Goal: Information Seeking & Learning: Check status

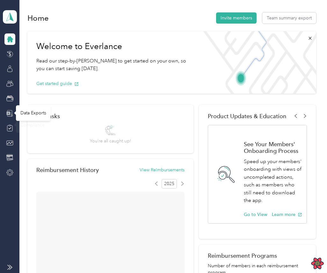
click at [10, 114] on icon at bounding box center [8, 114] width 4 height 4
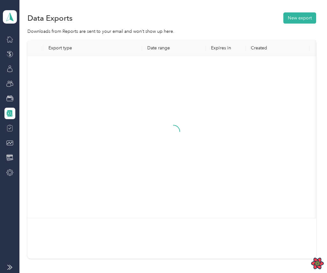
click at [9, 124] on div at bounding box center [9, 128] width 11 height 11
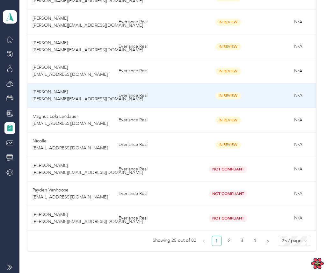
scroll to position [514, 0]
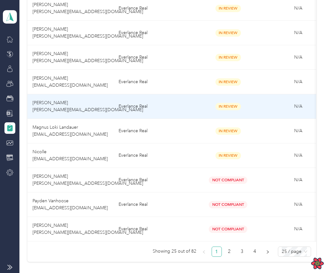
click at [184, 118] on td "Everlance Real" at bounding box center [154, 106] width 80 height 25
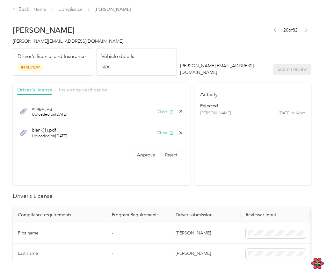
click at [166, 112] on button "View" at bounding box center [165, 111] width 17 height 7
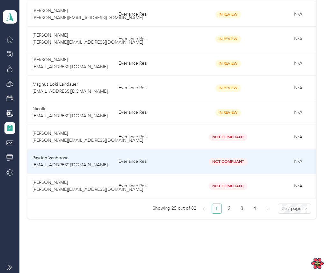
scroll to position [559, 0]
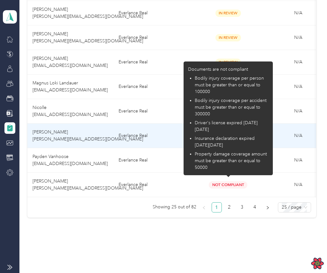
click at [155, 134] on td "Everlance Real" at bounding box center [154, 136] width 80 height 25
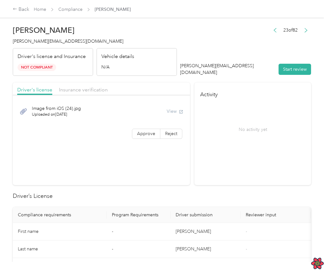
click at [177, 115] on div "View" at bounding box center [175, 111] width 17 height 7
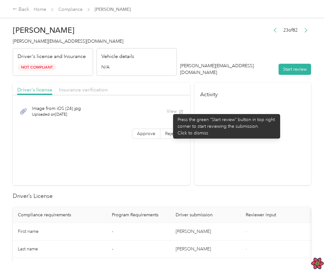
click at [170, 111] on div "View" at bounding box center [175, 111] width 17 height 7
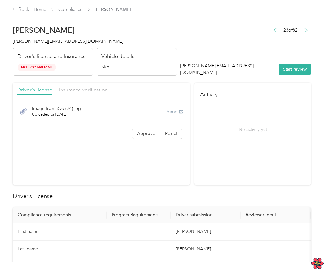
click at [170, 111] on div "View" at bounding box center [175, 111] width 17 height 7
click at [172, 111] on div "View" at bounding box center [175, 111] width 17 height 7
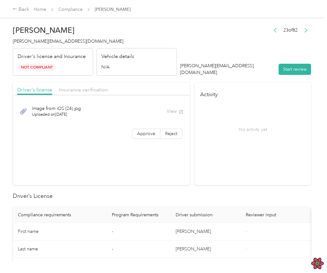
click at [191, 39] on header "[PERSON_NAME] [PERSON_NAME][EMAIL_ADDRESS][DOMAIN_NAME] Driver's license and In…" at bounding box center [162, 49] width 299 height 54
click at [65, 11] on link "Compliance" at bounding box center [70, 9] width 24 height 5
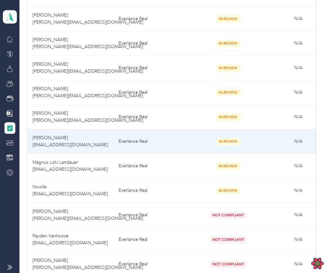
scroll to position [485, 0]
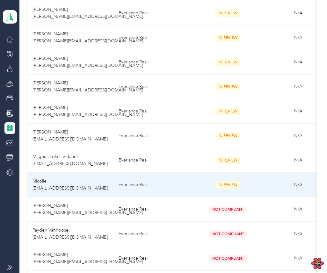
click at [194, 182] on td "In Review" at bounding box center [228, 185] width 70 height 25
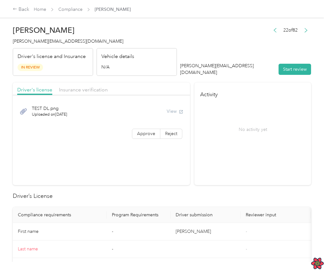
click at [174, 112] on div "View" at bounding box center [175, 111] width 17 height 7
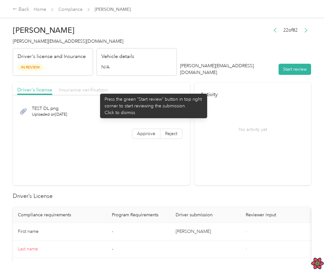
click at [97, 91] on span "Insurance verification" at bounding box center [83, 90] width 49 height 6
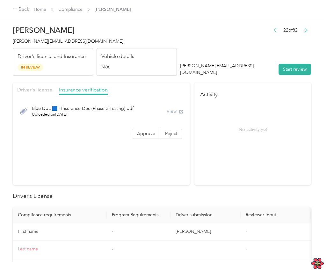
click at [39, 85] on div "Driver's license Insurance verification" at bounding box center [101, 89] width 177 height 13
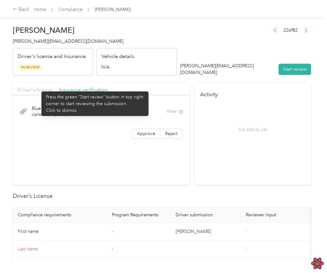
click at [37, 91] on span "Driver's license" at bounding box center [34, 90] width 35 height 6
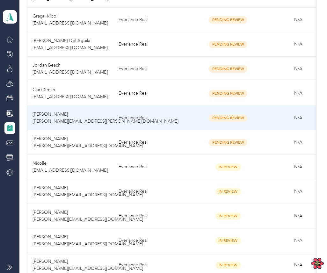
scroll to position [287, 0]
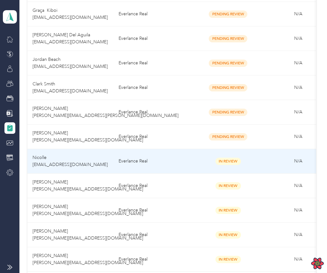
click at [236, 165] on span "In Review" at bounding box center [229, 161] width 26 height 7
click at [211, 170] on td "In Review" at bounding box center [228, 161] width 70 height 25
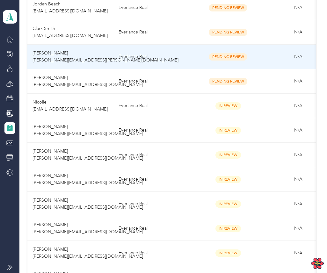
scroll to position [345, 0]
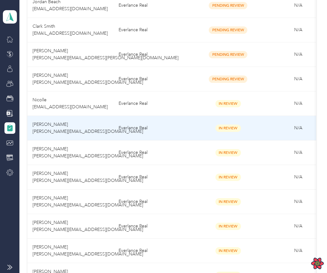
click at [235, 123] on td "In Review" at bounding box center [228, 128] width 70 height 25
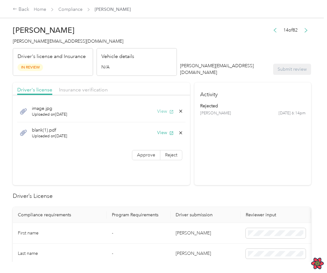
click at [164, 111] on button "View" at bounding box center [165, 111] width 17 height 7
click at [79, 12] on link "Compliance" at bounding box center [70, 9] width 24 height 5
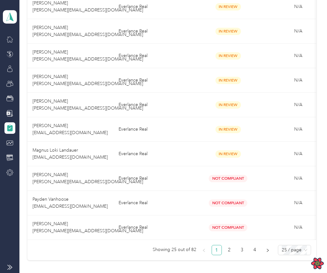
scroll to position [568, 0]
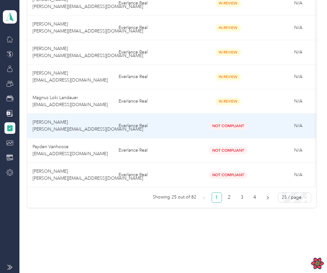
click at [189, 126] on td "Everlance Real" at bounding box center [154, 126] width 80 height 25
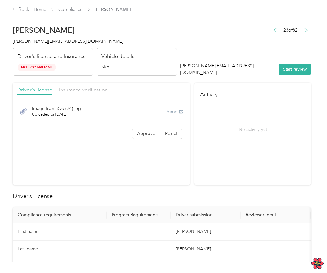
click at [177, 111] on div "View" at bounding box center [175, 111] width 17 height 7
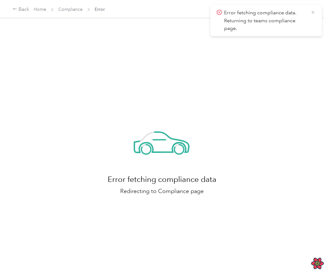
click at [313, 11] on icon at bounding box center [313, 13] width 5 height 6
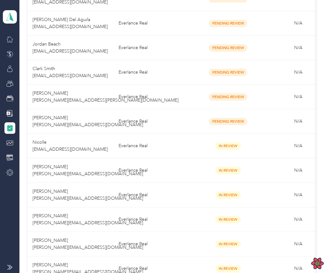
scroll to position [569, 0]
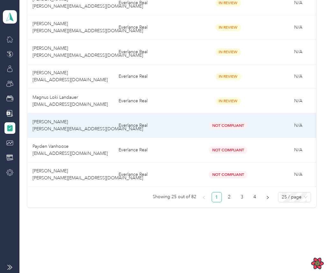
click at [182, 124] on td "Everlance Real" at bounding box center [154, 126] width 80 height 25
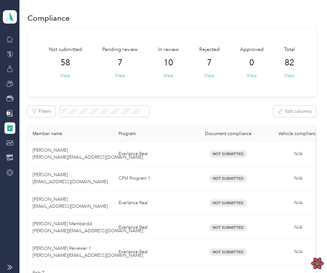
click at [231, 91] on div "Not submitted 58 View Pending review 7 View In review 10 View Rejected 7 View A…" at bounding box center [171, 62] width 289 height 69
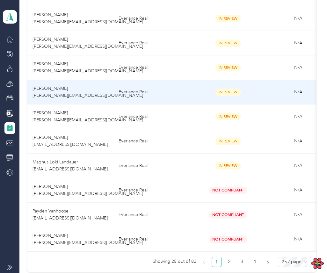
scroll to position [512, 0]
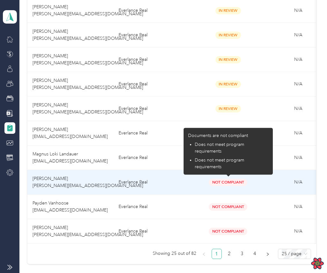
click at [258, 183] on div "Not Compliant" at bounding box center [228, 182] width 60 height 7
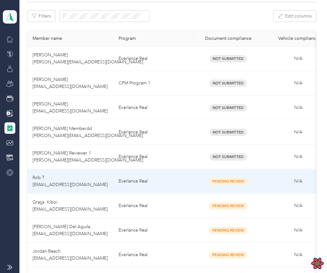
scroll to position [98, 0]
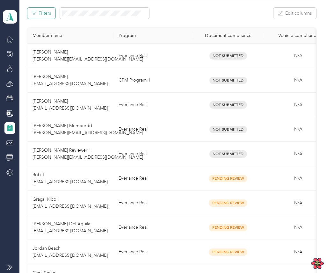
click at [47, 13] on button "Filters" at bounding box center [41, 13] width 28 height 11
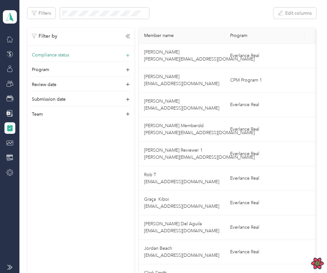
click at [105, 54] on div "Compliance status" at bounding box center [81, 57] width 98 height 10
